Goal: Transaction & Acquisition: Purchase product/service

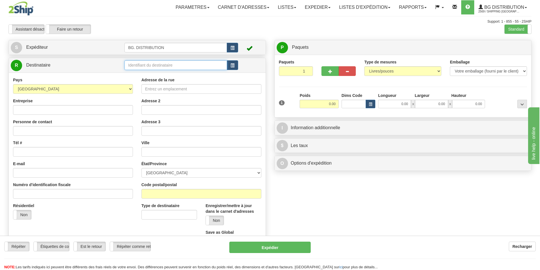
click at [151, 63] on input "text" at bounding box center [176, 65] width 103 height 10
type input "20010"
click button "Supprimer" at bounding box center [0, 0] width 0 height 0
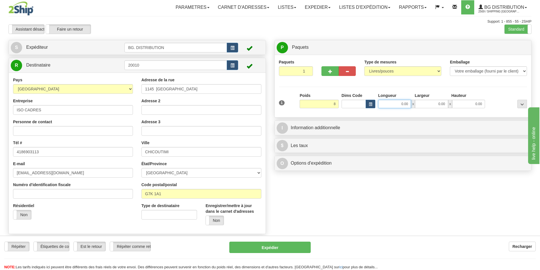
type input "8.00"
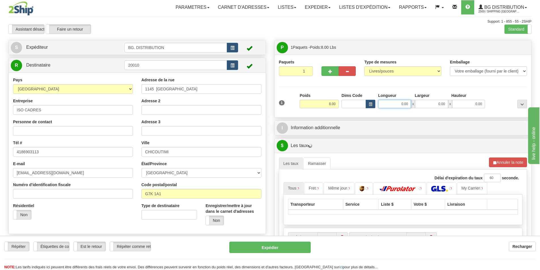
click at [388, 101] on input "0.00" at bounding box center [394, 104] width 33 height 9
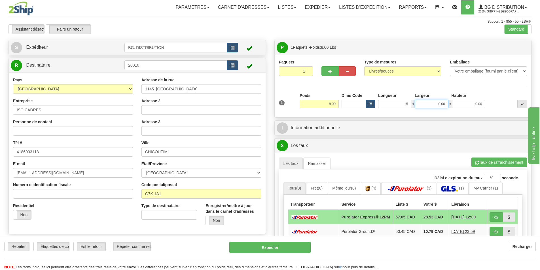
type input "15.00"
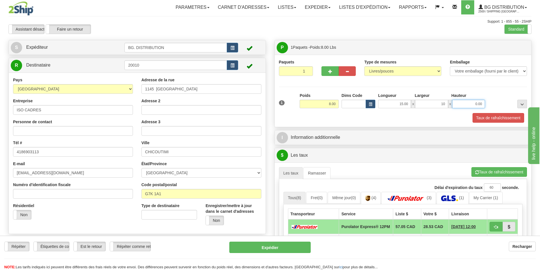
type input "10.00"
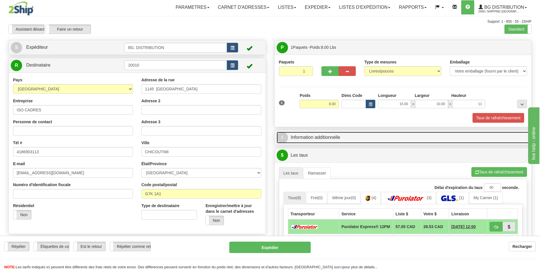
type input "11.00"
click at [330, 135] on link "I Information additionnelle" at bounding box center [403, 138] width 253 height 12
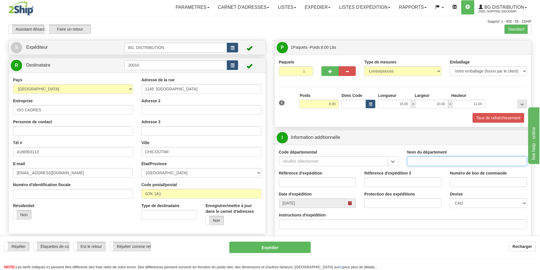
click at [419, 162] on input "Nom du département" at bounding box center [467, 162] width 120 height 10
type input "."
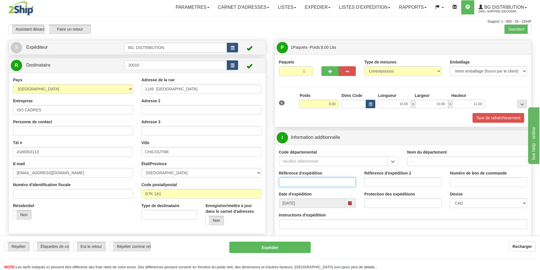
type input "."
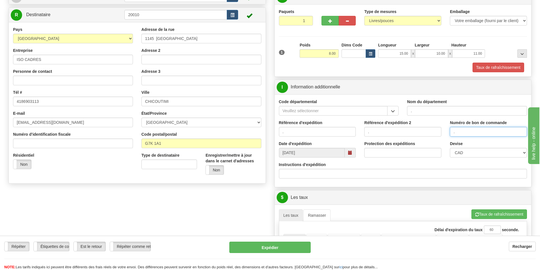
scroll to position [57, 0]
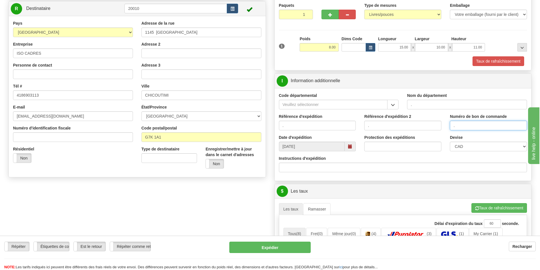
type input "."
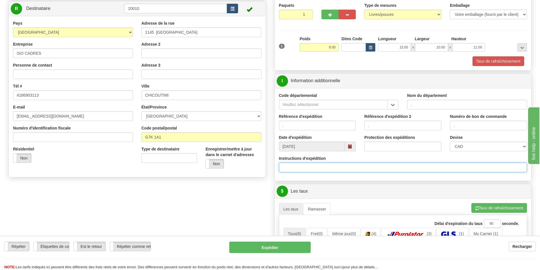
click at [313, 166] on input "Instructions d'expédition" at bounding box center [403, 168] width 248 height 10
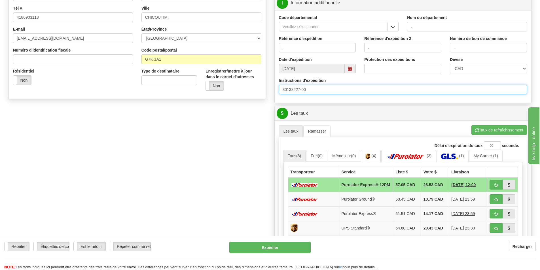
scroll to position [142, 0]
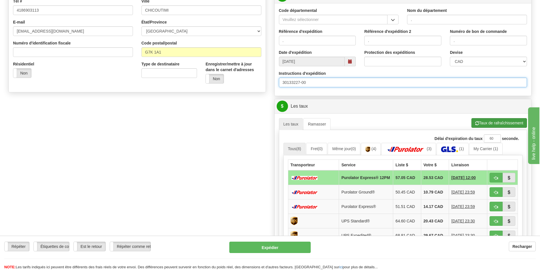
type input "30133227-00"
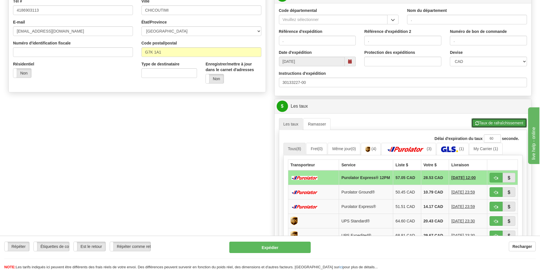
click at [490, 124] on button "Taux de rafraîchissement" at bounding box center [500, 123] width 56 height 10
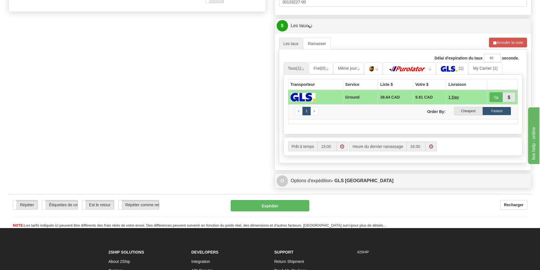
scroll to position [227, 0]
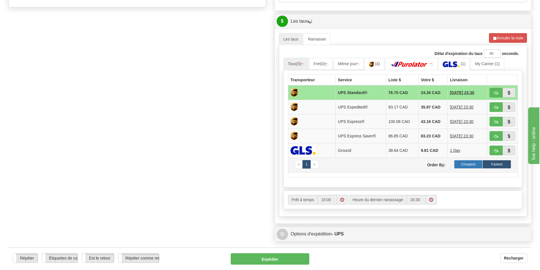
click at [466, 163] on label "Cheapest" at bounding box center [468, 164] width 29 height 9
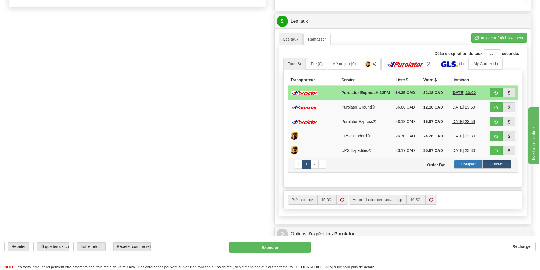
click at [470, 167] on label "Cheapest" at bounding box center [468, 164] width 29 height 9
click at [464, 166] on label "Cheapest" at bounding box center [468, 164] width 29 height 9
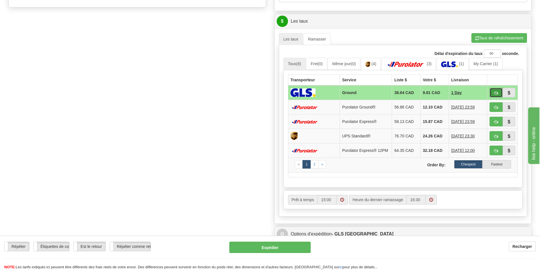
click at [500, 92] on button "button" at bounding box center [496, 93] width 13 height 10
type input "1"
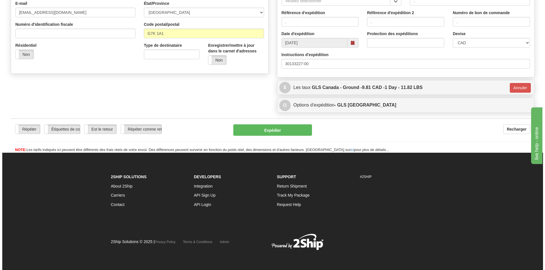
scroll to position [161, 0]
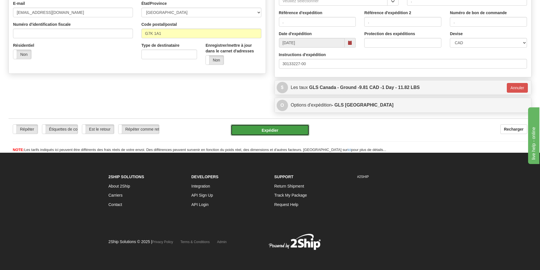
click at [275, 128] on button "Expédier" at bounding box center [270, 130] width 79 height 11
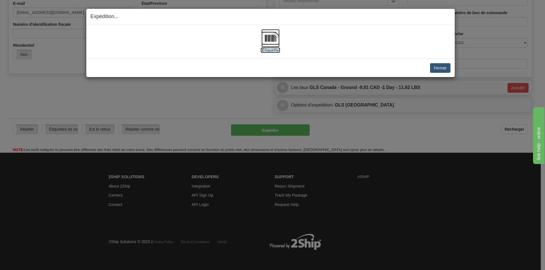
click at [272, 42] on img at bounding box center [270, 38] width 18 height 18
click at [446, 69] on button "Fermer" at bounding box center [440, 68] width 20 height 10
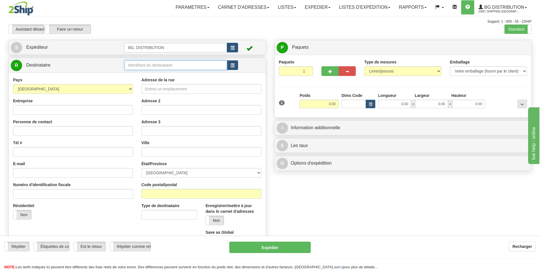
click at [148, 65] on input "text" at bounding box center [176, 65] width 103 height 10
click at [143, 73] on div "bg ott" at bounding box center [174, 74] width 97 height 6
type input "bg ott"
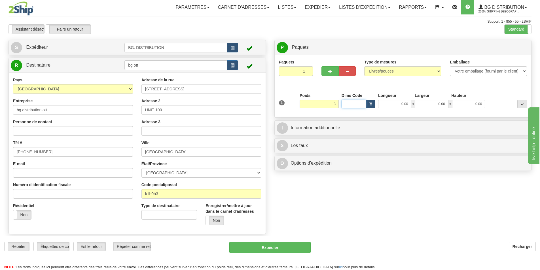
type input "3.00"
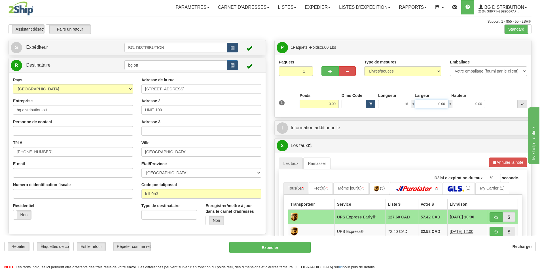
type input "16.00"
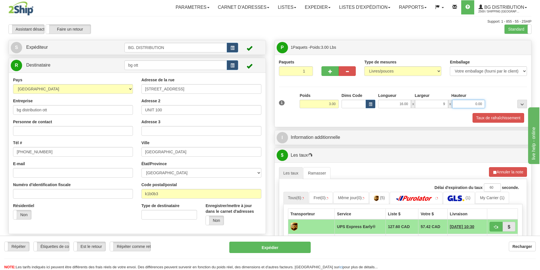
type input "9.00"
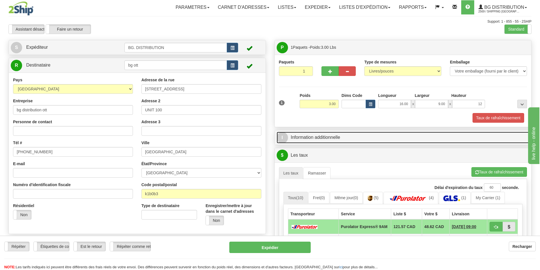
type input "12.00"
click at [330, 140] on link "I Information additionnelle" at bounding box center [403, 138] width 253 height 12
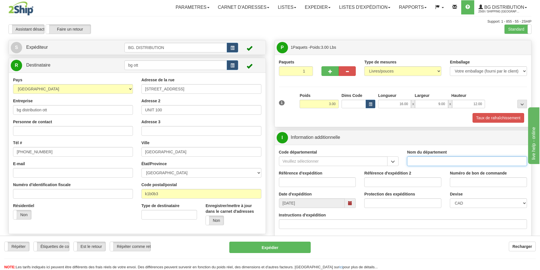
click at [425, 162] on input "Nom du département" at bounding box center [467, 162] width 120 height 10
type input "."
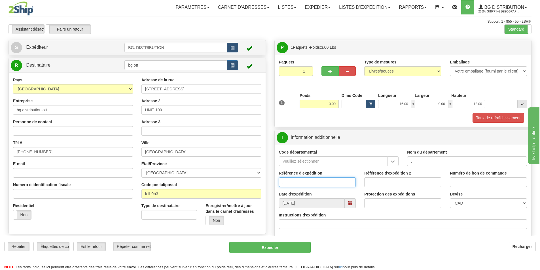
type input "."
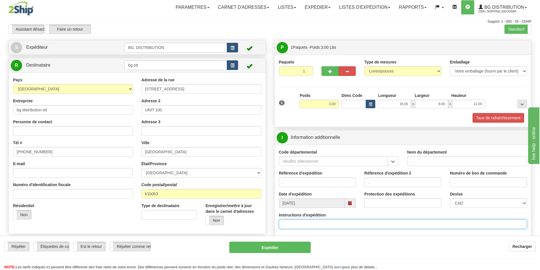
click at [360, 220] on input "Instructions d'expédition" at bounding box center [403, 225] width 248 height 10
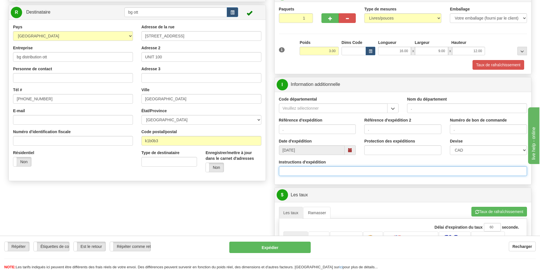
scroll to position [113, 0]
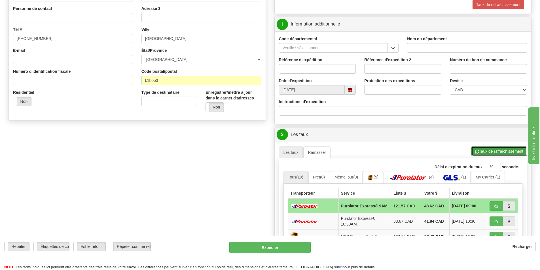
click at [488, 153] on button "Taux de rafraîchissement" at bounding box center [500, 152] width 56 height 10
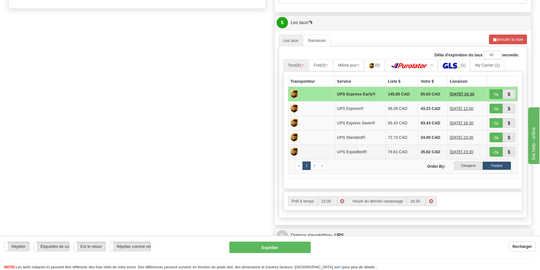
scroll to position [227, 0]
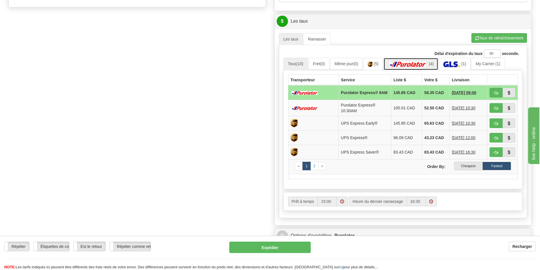
click at [419, 62] on img at bounding box center [408, 65] width 40 height 6
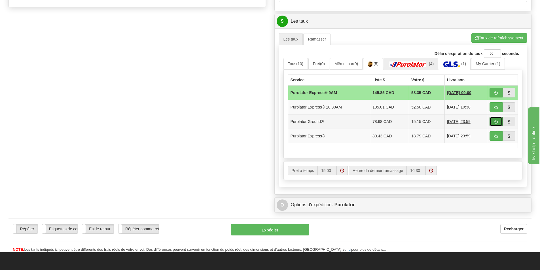
click at [493, 117] on button "button" at bounding box center [496, 122] width 13 height 10
type input "260"
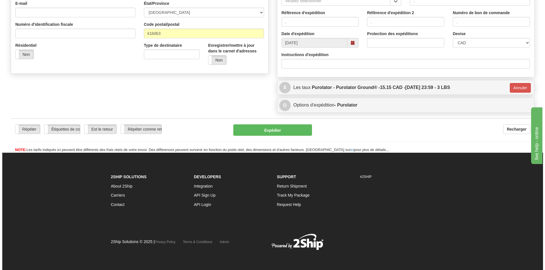
scroll to position [161, 0]
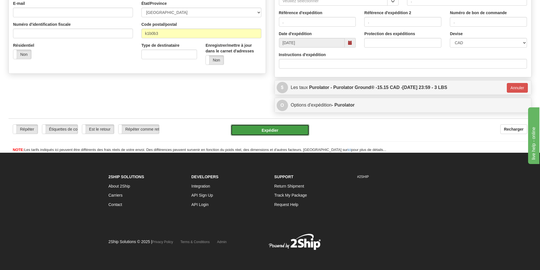
click at [285, 132] on button "Expédier" at bounding box center [270, 130] width 79 height 11
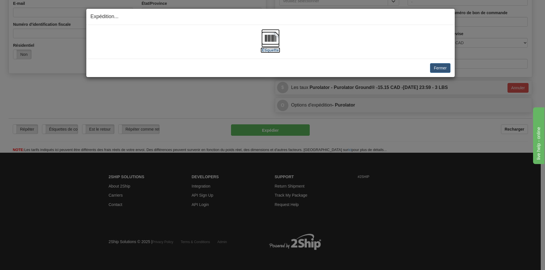
click at [271, 42] on img at bounding box center [270, 38] width 18 height 18
